Goal: Check status: Check status

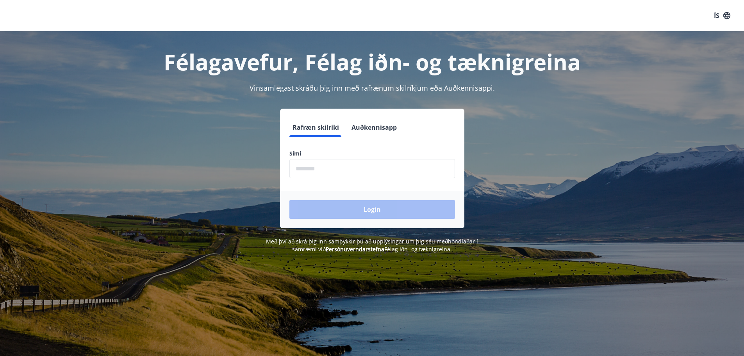
click at [309, 171] on input "phone" at bounding box center [372, 168] width 166 height 19
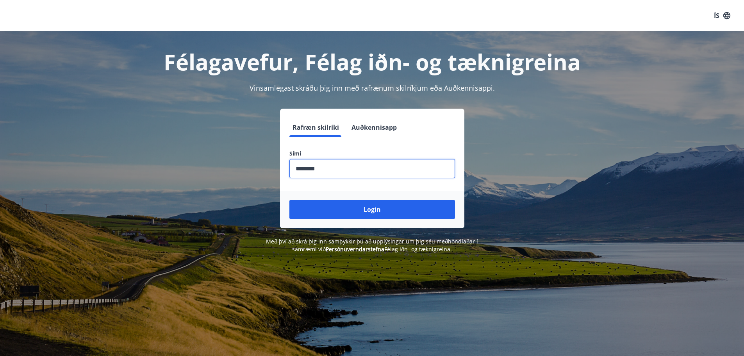
type input "********"
click at [289, 200] on button "Login" at bounding box center [372, 209] width 166 height 19
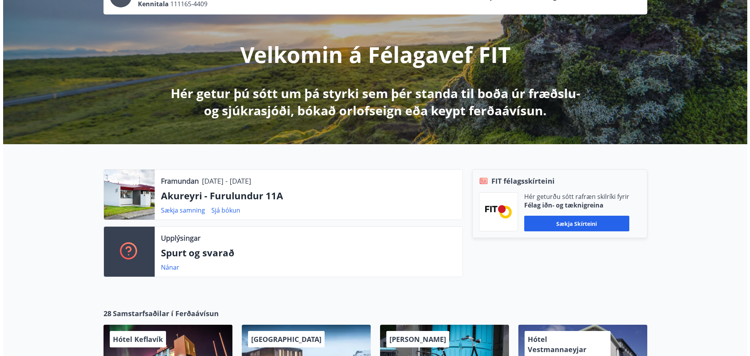
scroll to position [78, 0]
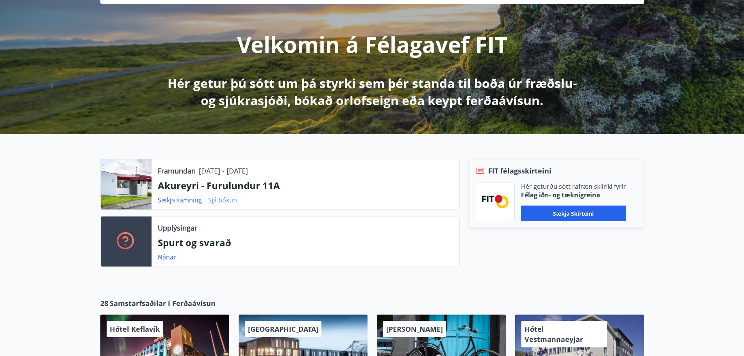
click at [218, 199] on link "Sjá bókun" at bounding box center [222, 200] width 29 height 9
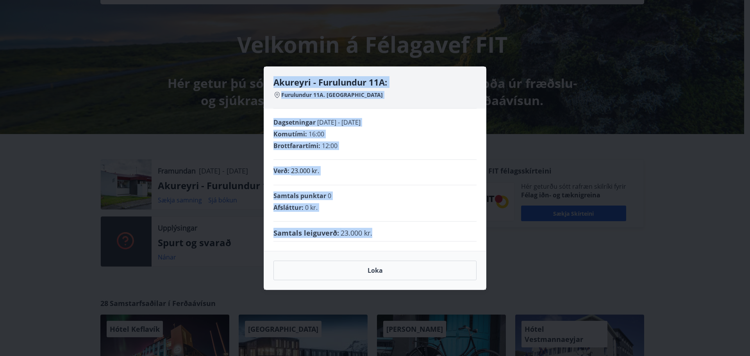
drag, startPoint x: 400, startPoint y: 239, endPoint x: 272, endPoint y: 85, distance: 200.8
click at [272, 85] on div "Akureyri - Furulundur 11A: Furulundur 11A. 600 Akureyri Dagsetningar [DATE] - […" at bounding box center [375, 177] width 223 height 223
copy div "Akureyri - Furulundur 11A: Furulundur 11A. 600 Akureyri Dagsetningar [DATE] - […"
